Goal: Find specific page/section: Find specific page/section

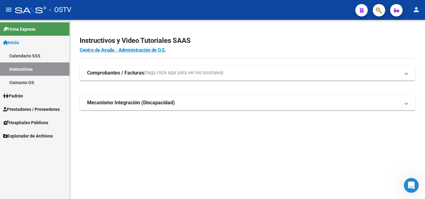
click at [40, 98] on link "Padrón" at bounding box center [34, 95] width 69 height 13
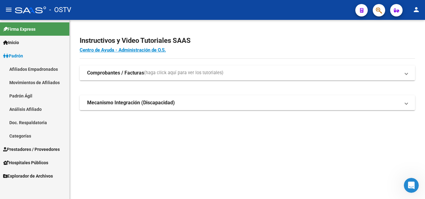
click at [44, 151] on span "Prestadores / Proveedores" at bounding box center [31, 149] width 57 height 7
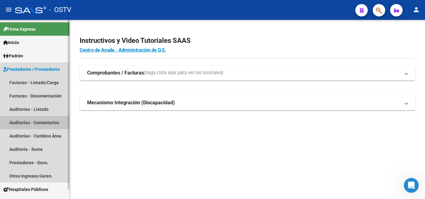
click at [35, 125] on link "Auditorías - Comentarios" at bounding box center [34, 122] width 69 height 13
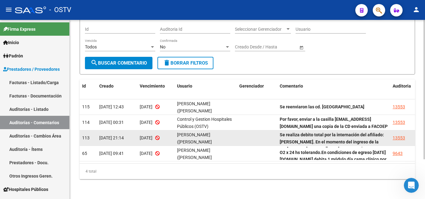
scroll to position [30, 0]
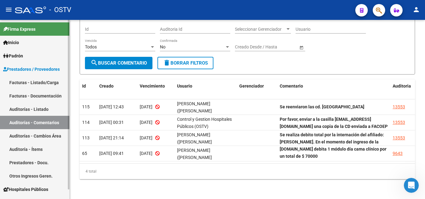
click at [36, 109] on link "Auditorías - Listado" at bounding box center [34, 109] width 69 height 13
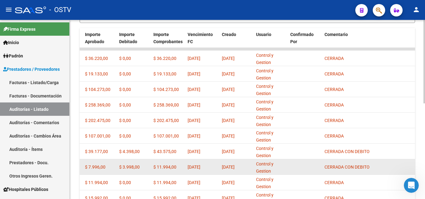
scroll to position [206, 0]
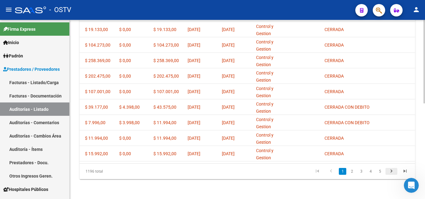
click at [393, 172] on icon "go to next page" at bounding box center [391, 172] width 8 height 7
click at [393, 172] on div "1196 total 1 2 3 4 5" at bounding box center [247, 172] width 335 height 16
